Goal: Task Accomplishment & Management: Use online tool/utility

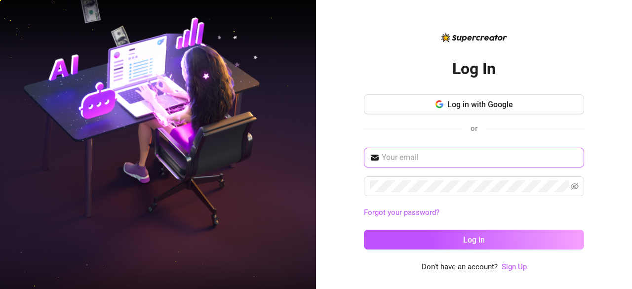
click at [434, 152] on input "text" at bounding box center [479, 158] width 196 height 12
paste input "[EMAIL_ADDRESS][DOMAIN_NAME]"
type input "[EMAIL_ADDRESS][DOMAIN_NAME]"
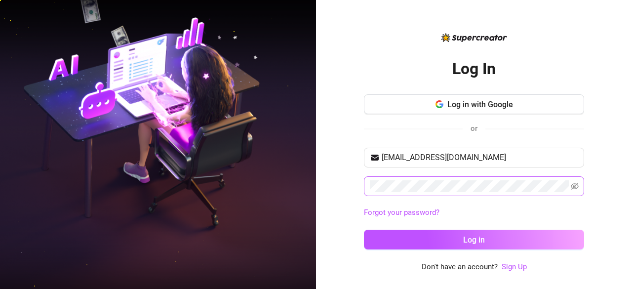
click at [453, 179] on span at bounding box center [474, 186] width 220 height 20
click at [322, 138] on div "Log In Log in with Google or [EMAIL_ADDRESS][DOMAIN_NAME] Forgot your password?…" at bounding box center [474, 144] width 316 height 289
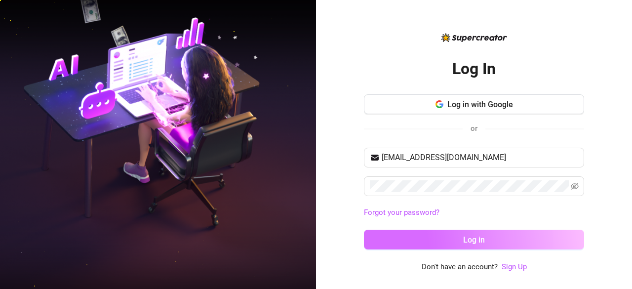
click at [402, 239] on button "Log in" at bounding box center [474, 239] width 220 height 20
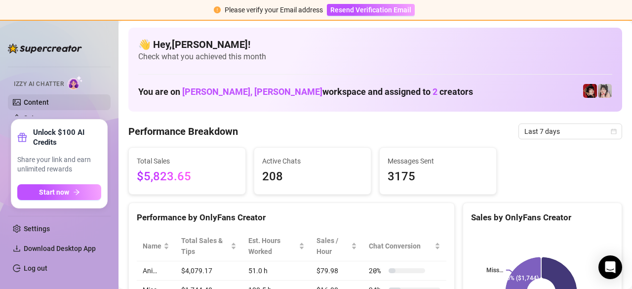
click at [48, 102] on link "Content" at bounding box center [36, 102] width 25 height 8
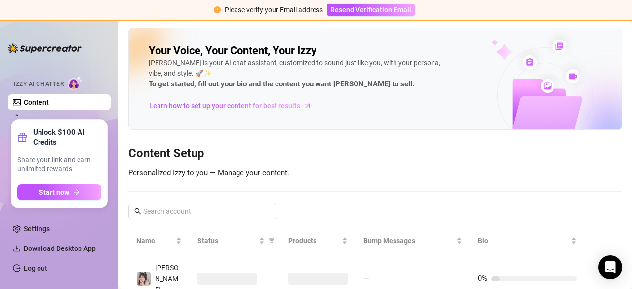
scroll to position [63, 0]
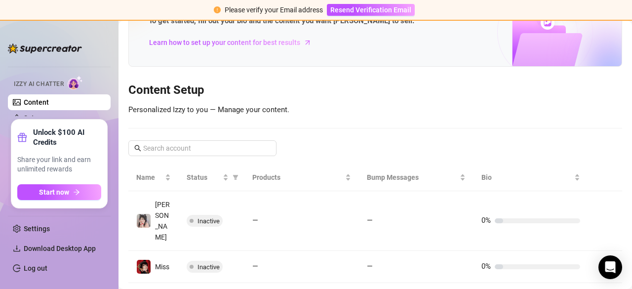
click at [54, 117] on div "Unlock $100 AI Credits Share your link and earn unlimited rewards Start now" at bounding box center [59, 163] width 103 height 95
click at [79, 152] on div "Unlock $100 AI Credits Share your link and earn unlimited rewards Start now" at bounding box center [59, 163] width 84 height 73
click at [93, 195] on button "Start now" at bounding box center [59, 192] width 84 height 16
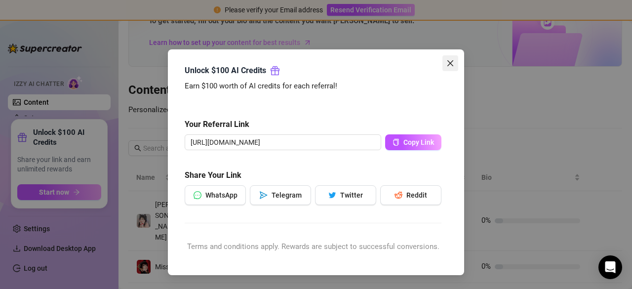
click at [446, 61] on icon "close" at bounding box center [450, 63] width 8 height 8
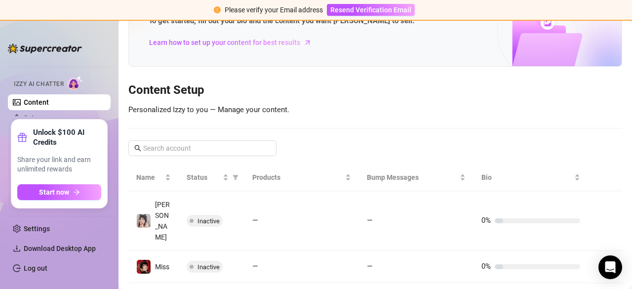
click at [47, 84] on span "Izzy AI Chatter" at bounding box center [39, 83] width 50 height 9
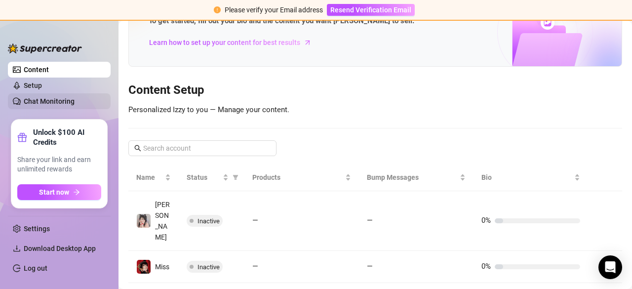
click at [65, 101] on link "Chat Monitoring" at bounding box center [49, 101] width 51 height 8
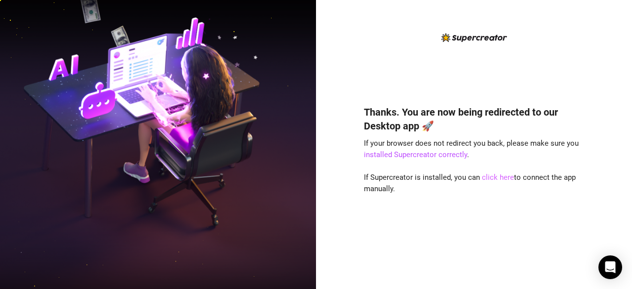
click at [498, 178] on link "click here" at bounding box center [498, 177] width 32 height 9
